Goal: Communication & Community: Ask a question

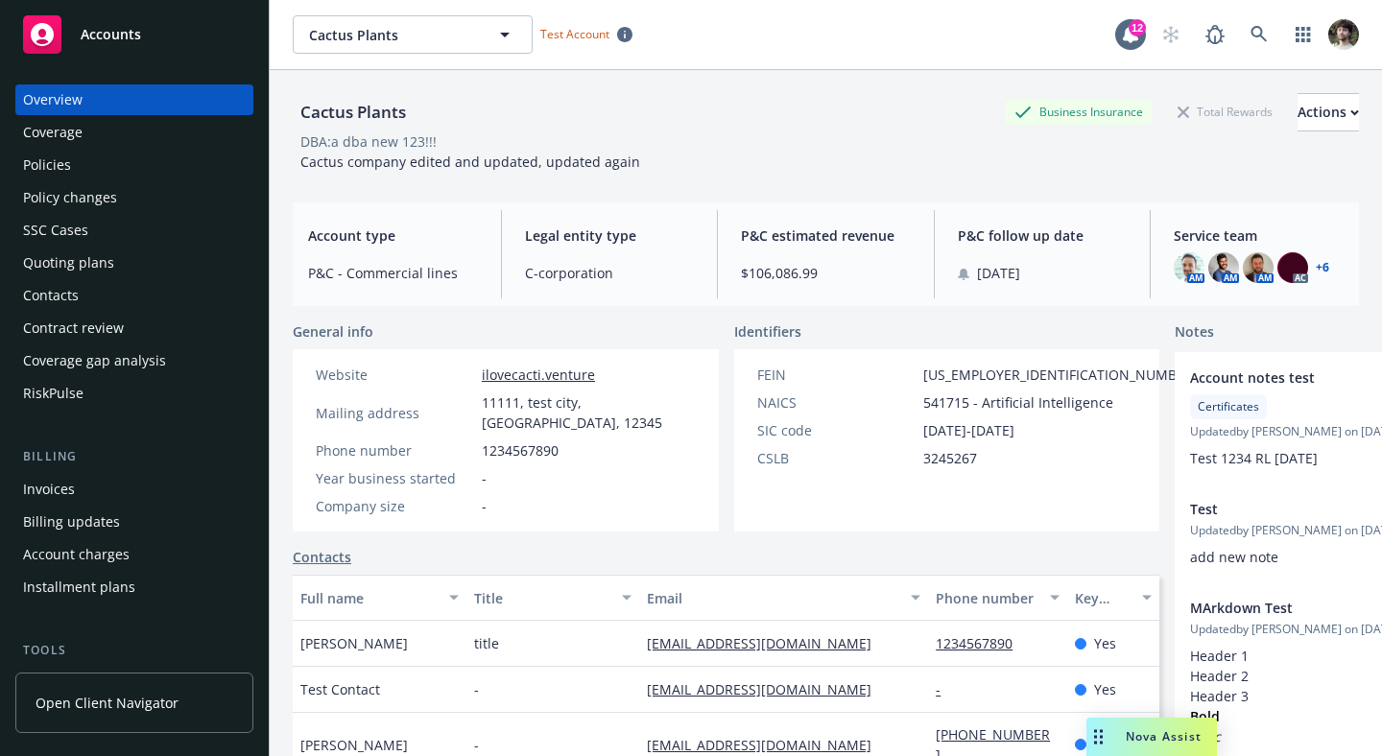
click at [1144, 752] on div "Nova Assist" at bounding box center [1151, 737] width 130 height 38
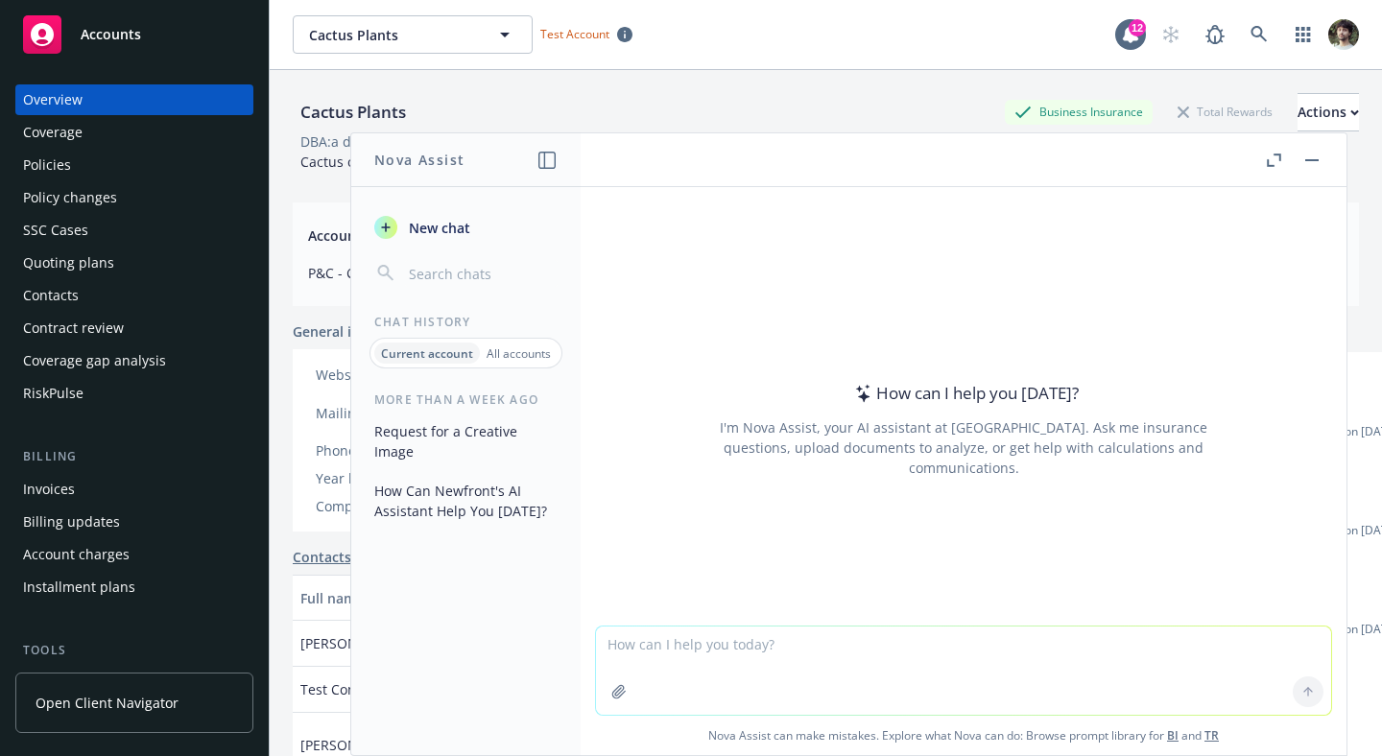
click at [904, 679] on textarea at bounding box center [963, 671] width 735 height 88
